Goal: Task Accomplishment & Management: Use online tool/utility

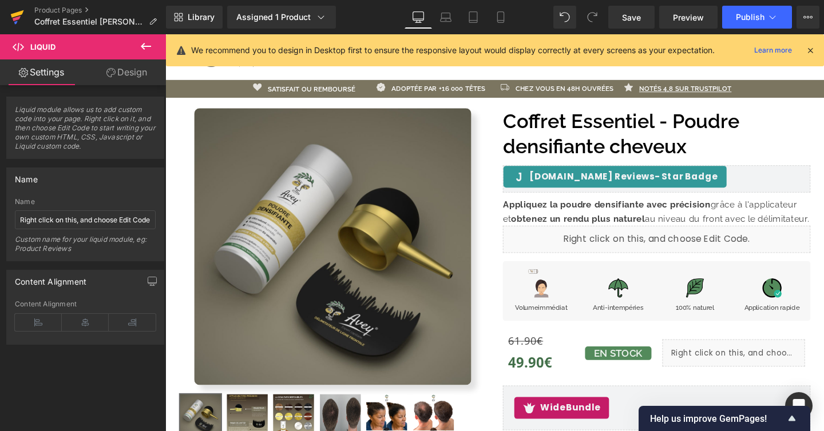
click at [15, 22] on icon at bounding box center [15, 22] width 3 height 3
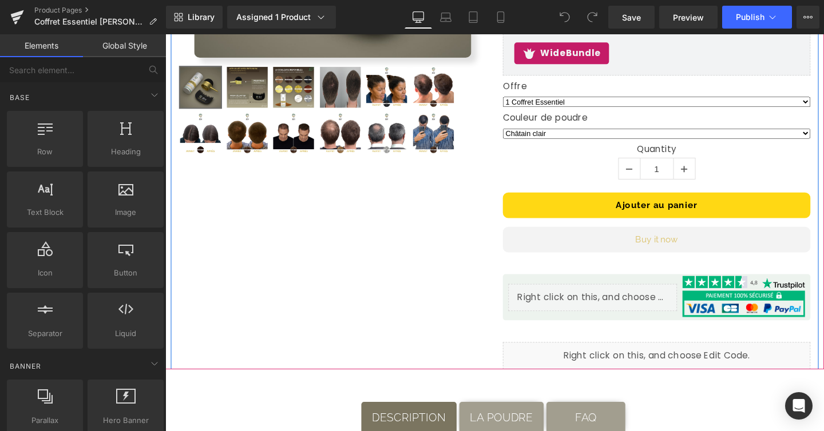
scroll to position [365, 0]
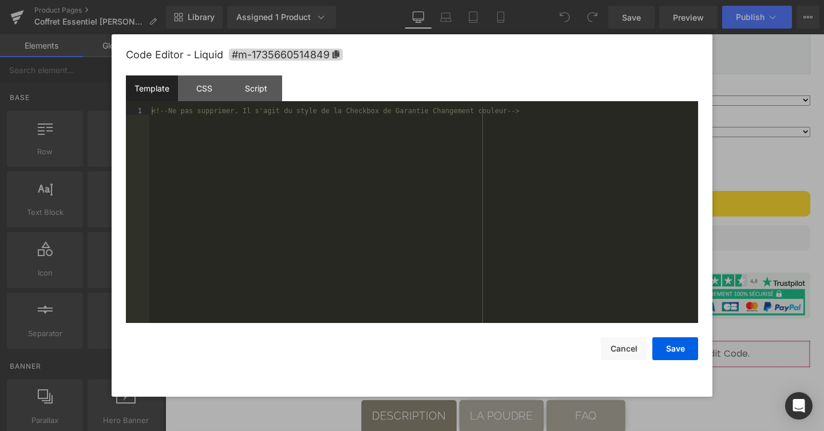
click at [619, 0] on div "You are previewing how the will restyle your page. You can not edit Elements in…" at bounding box center [412, 0] width 824 height 0
click at [189, 101] on div "Template CSS Script Data" at bounding box center [412, 90] width 572 height 31
click at [204, 96] on div "CSS" at bounding box center [204, 88] width 52 height 26
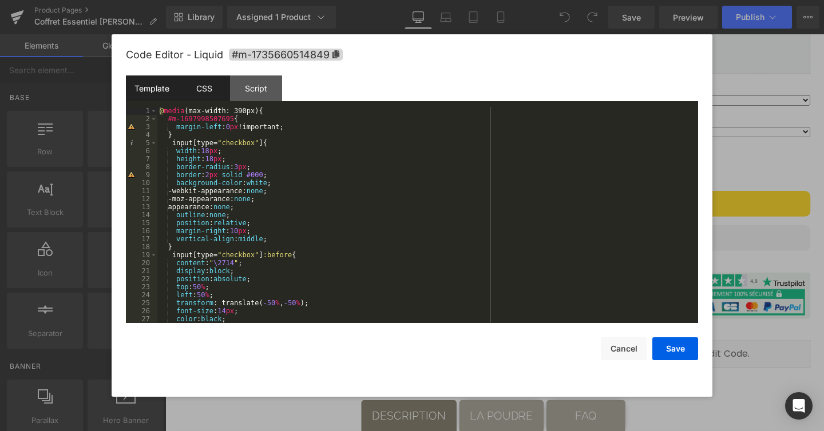
click at [128, 91] on div "Template" at bounding box center [152, 88] width 52 height 26
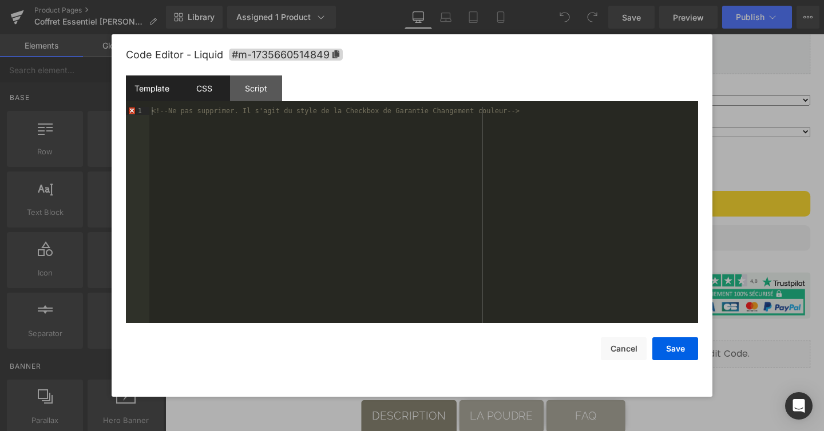
click at [203, 88] on div "CSS" at bounding box center [204, 88] width 52 height 26
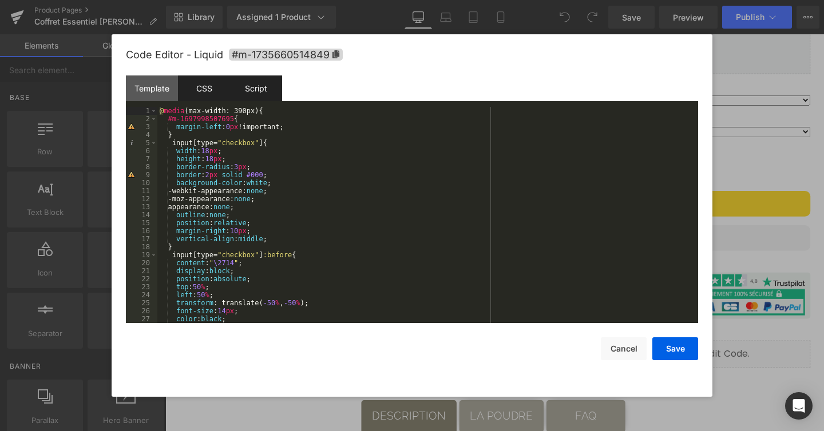
click at [237, 84] on div "Script" at bounding box center [256, 88] width 52 height 26
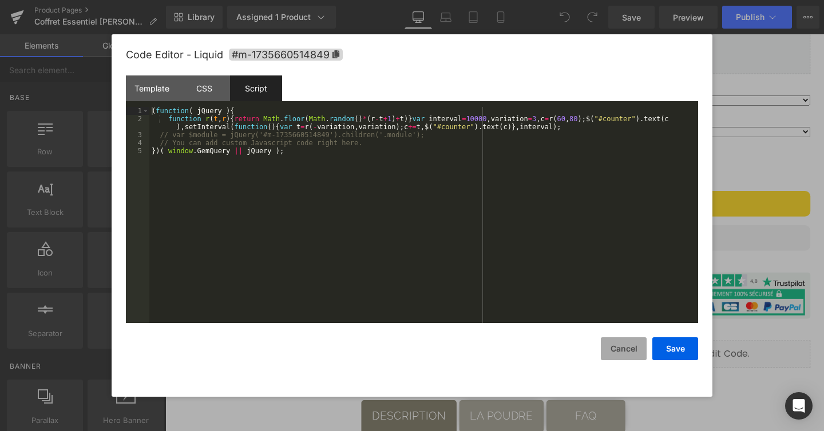
click at [616, 352] on button "Cancel" at bounding box center [624, 348] width 46 height 23
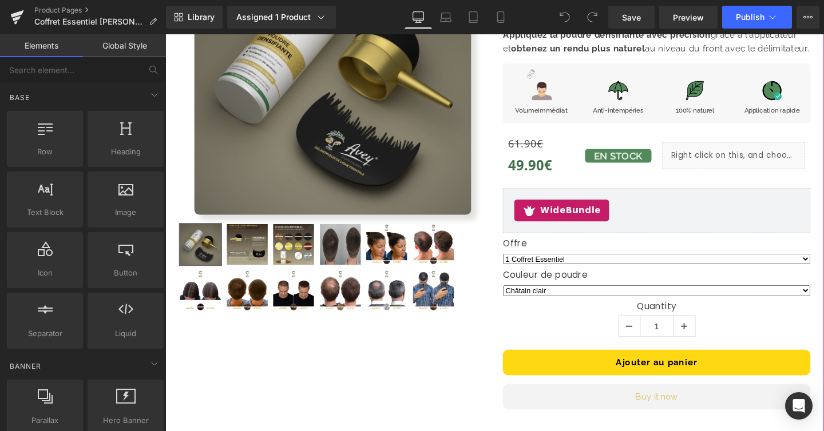
scroll to position [0, 0]
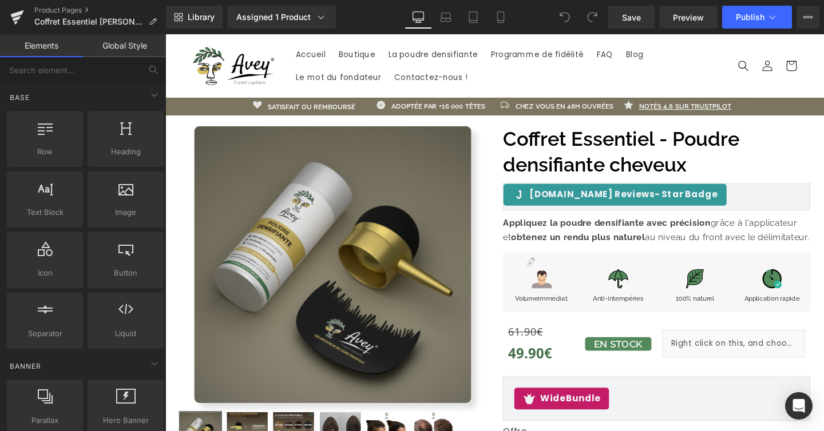
click at [591, 16] on icon at bounding box center [592, 17] width 10 height 10
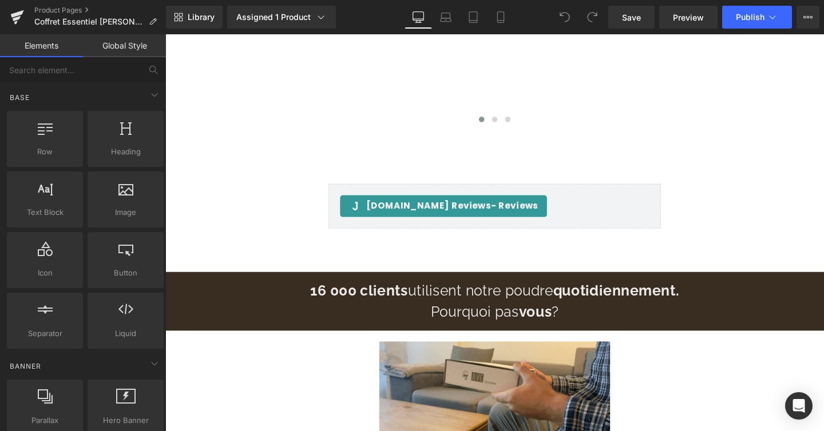
scroll to position [1702, 0]
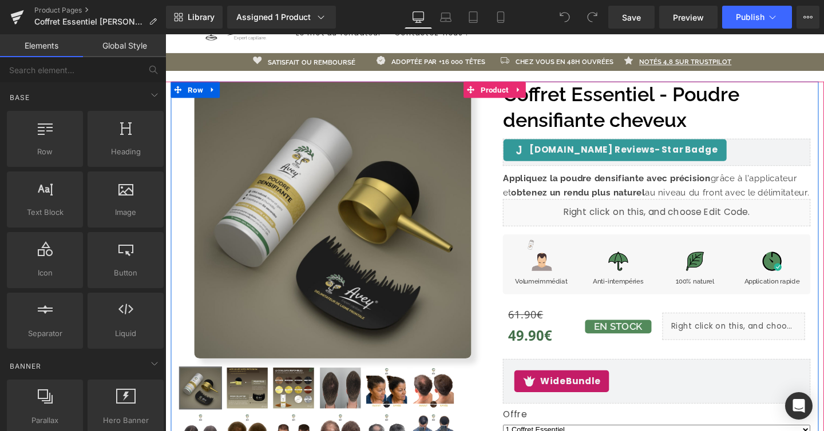
scroll to position [53, 0]
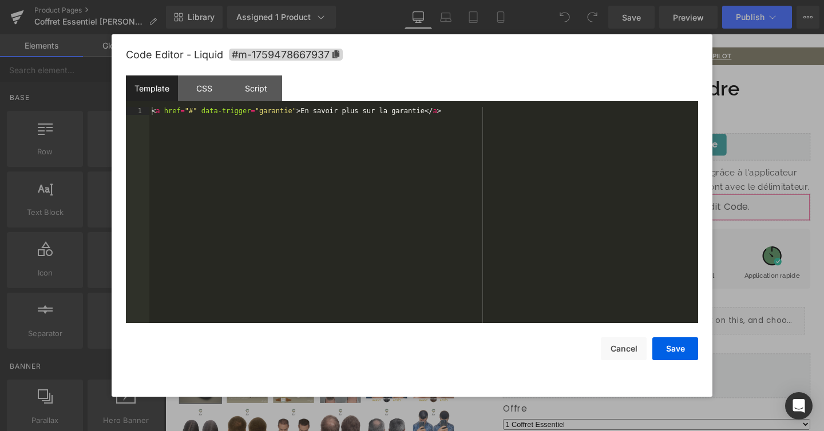
click at [562, 0] on div "You are previewing how the will restyle your page. You can not edit Elements in…" at bounding box center [412, 0] width 824 height 0
drag, startPoint x: 463, startPoint y: 116, endPoint x: 137, endPoint y: 116, distance: 326.0
click at [138, 116] on pre "1 < a href = "#" data-trigger = "garantie" > En savoir plus sur la garantie </ …" at bounding box center [412, 215] width 572 height 216
click at [379, 121] on div "< a href = "#" data-trigger = "garantie" > En savoir plus sur la garantie </ a >" at bounding box center [423, 223] width 548 height 232
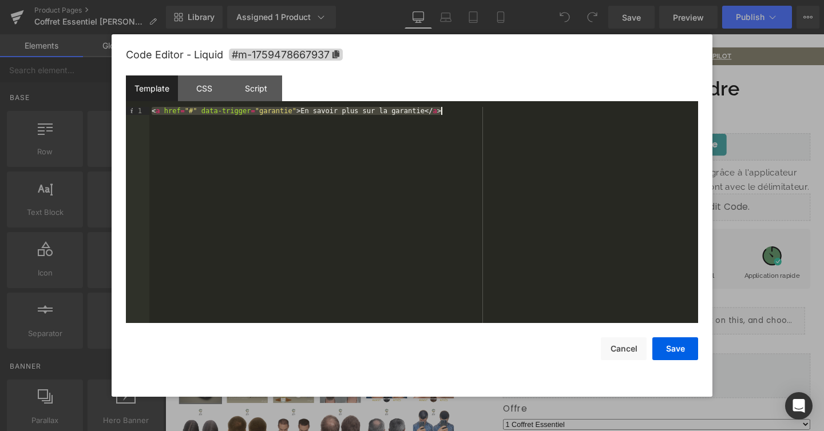
click at [379, 121] on div "< a href = "#" data-trigger = "garantie" > En savoir plus sur la garantie </ a >" at bounding box center [423, 223] width 548 height 232
click at [622, 345] on button "Cancel" at bounding box center [624, 348] width 46 height 23
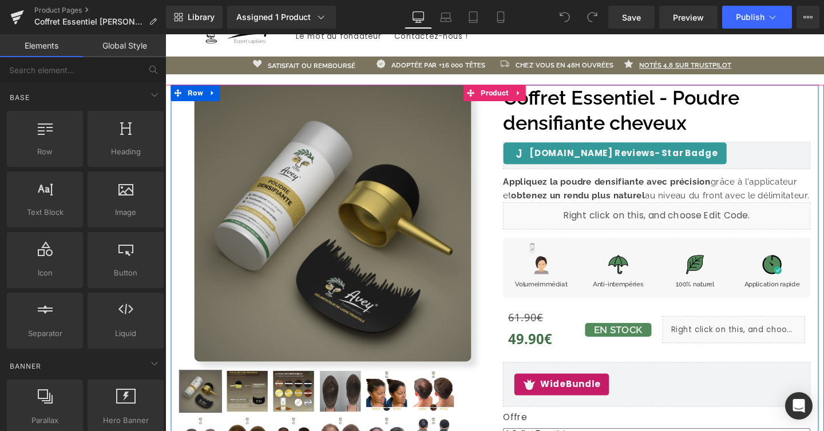
scroll to position [43, 0]
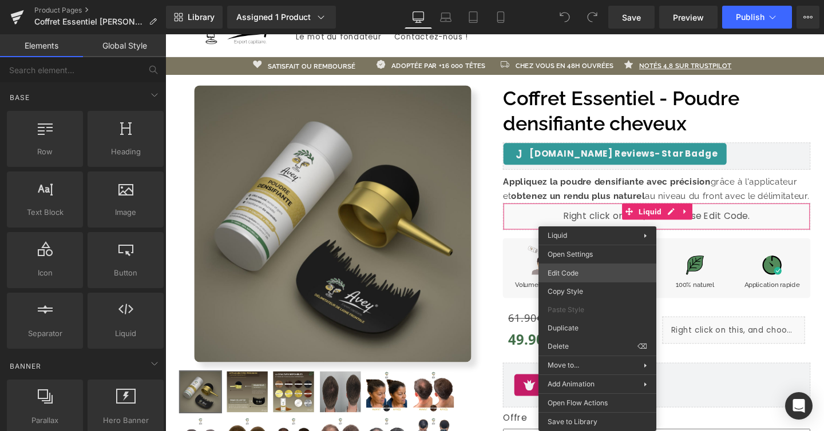
click at [595, 0] on div "You are previewing how the will restyle your page. You can not edit Elements in…" at bounding box center [412, 0] width 824 height 0
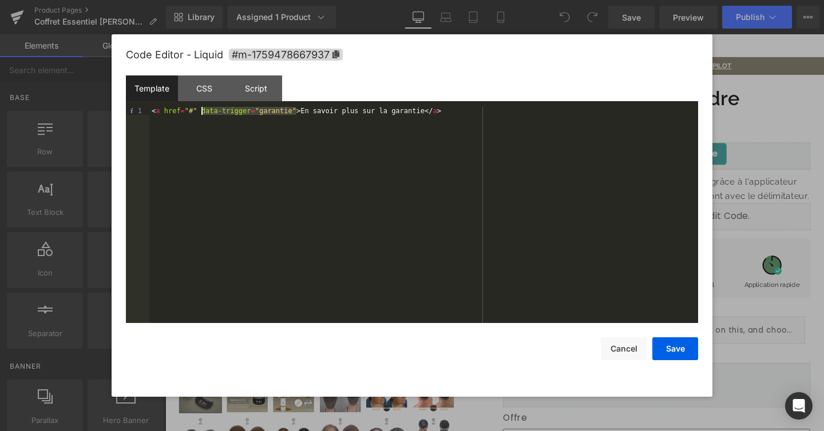
drag, startPoint x: 296, startPoint y: 109, endPoint x: 200, endPoint y: 111, distance: 95.5
click at [200, 111] on div "< a href = "#" data-trigger = "garantie" > En savoir plus sur la garantie </ a >" at bounding box center [423, 223] width 548 height 232
